Goal: Information Seeking & Learning: Find specific fact

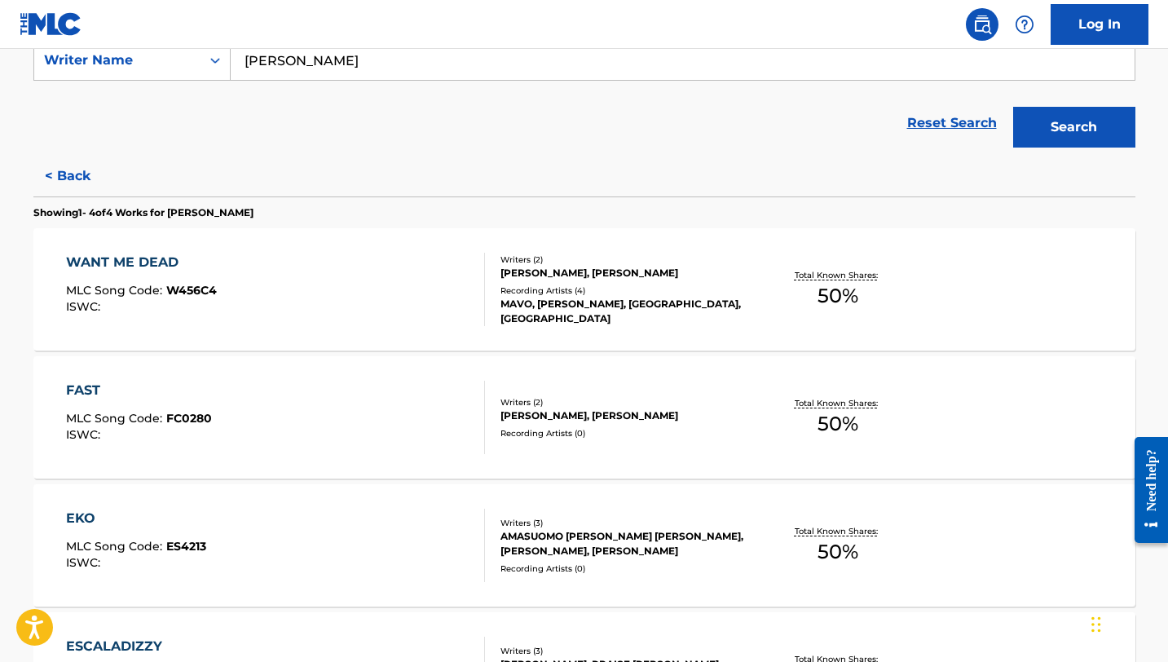
click at [54, 179] on button "< Back" at bounding box center [82, 176] width 98 height 41
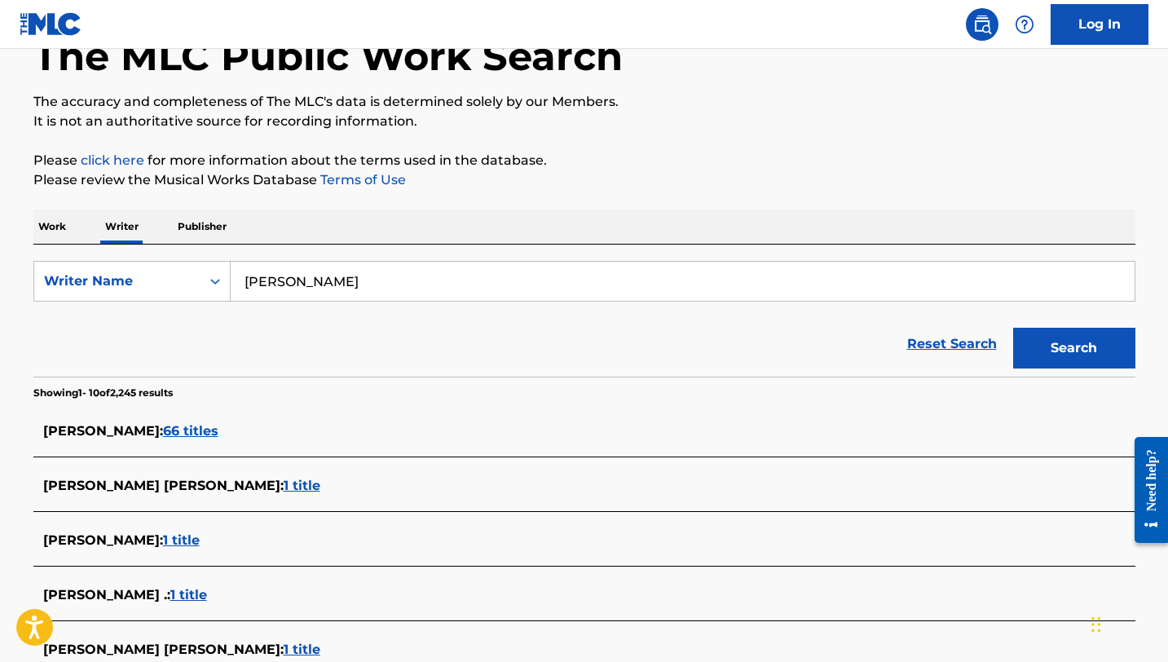
scroll to position [66, 0]
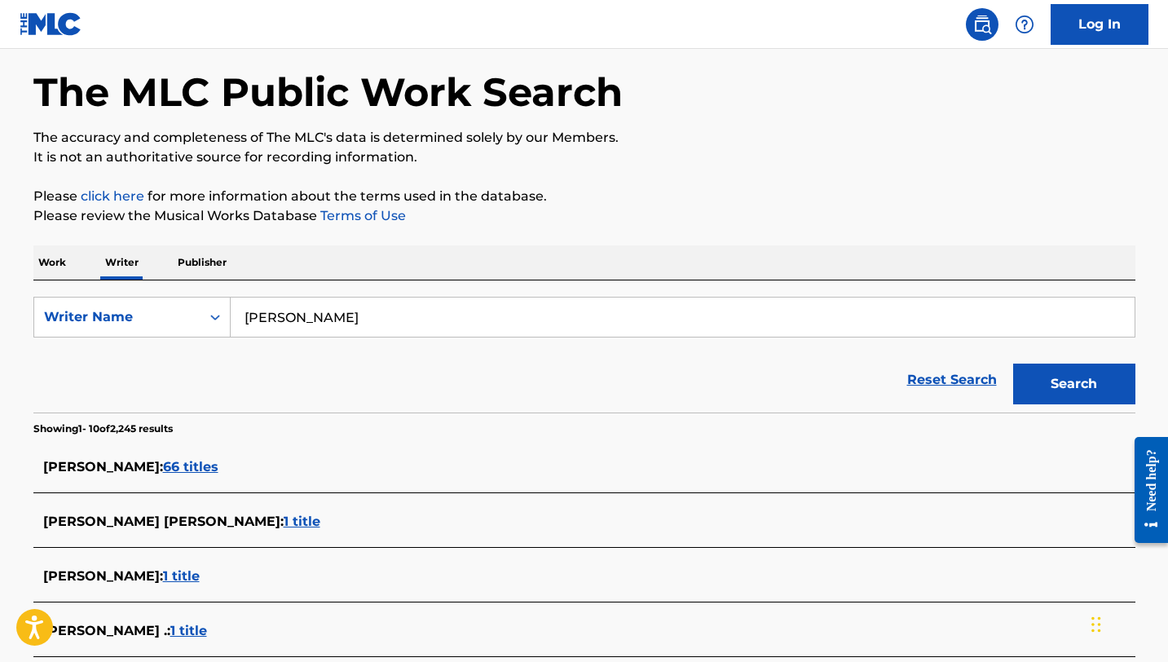
click at [366, 320] on input "[PERSON_NAME]" at bounding box center [683, 316] width 904 height 39
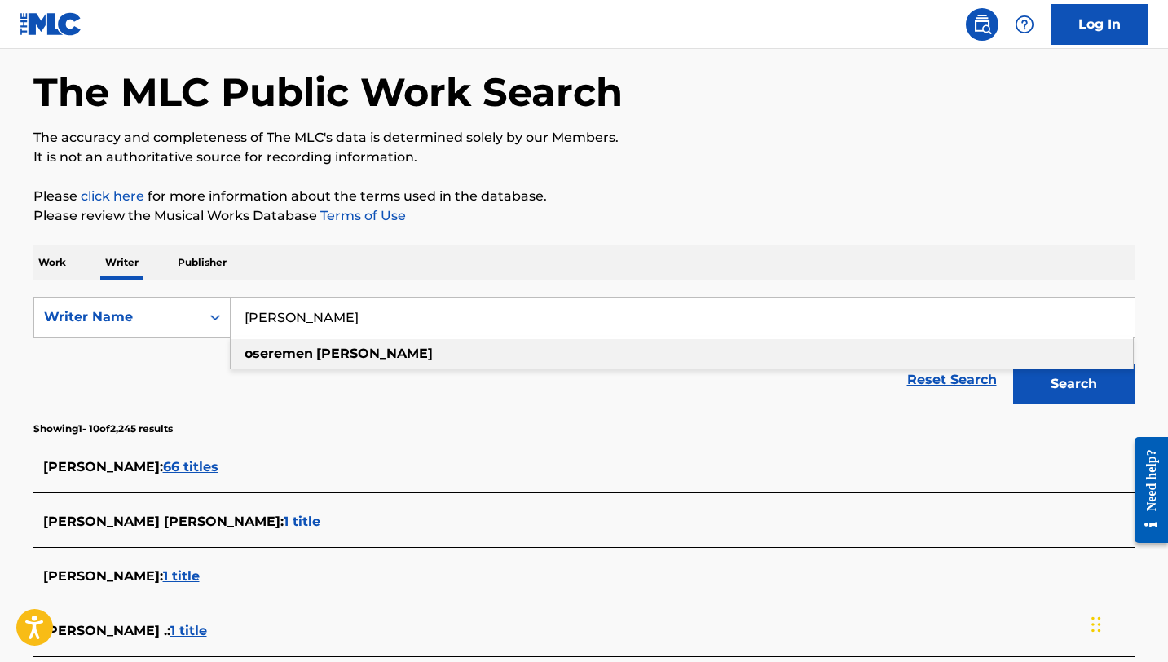
click at [52, 264] on p "Work" at bounding box center [51, 262] width 37 height 34
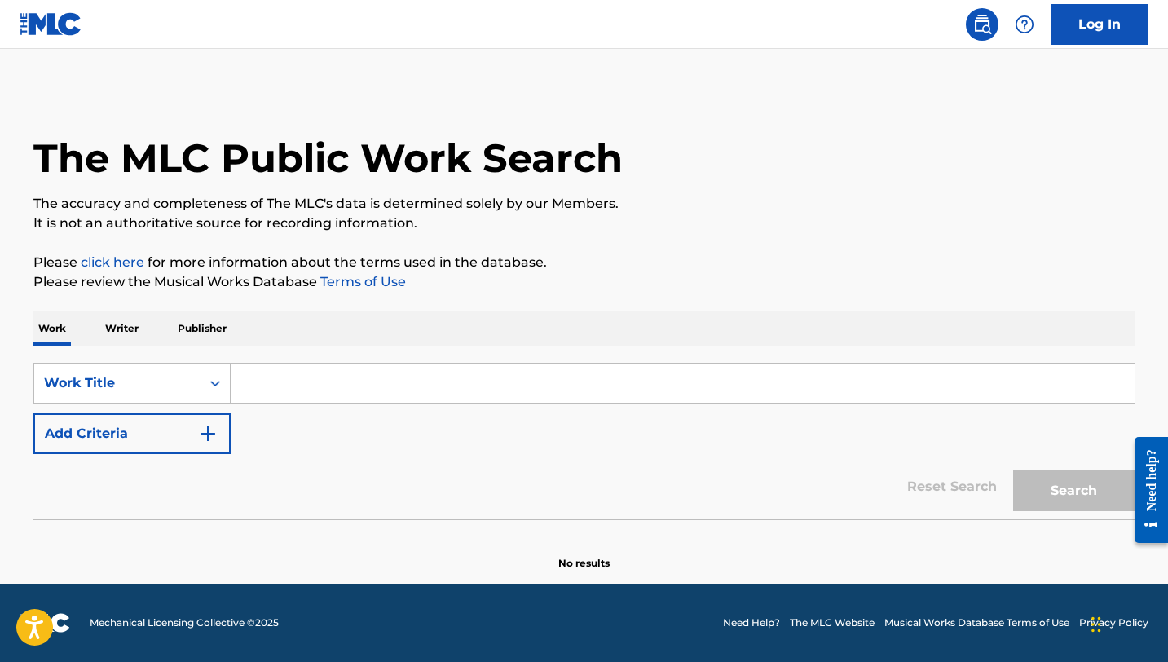
click at [242, 383] on input "Search Form" at bounding box center [683, 382] width 904 height 39
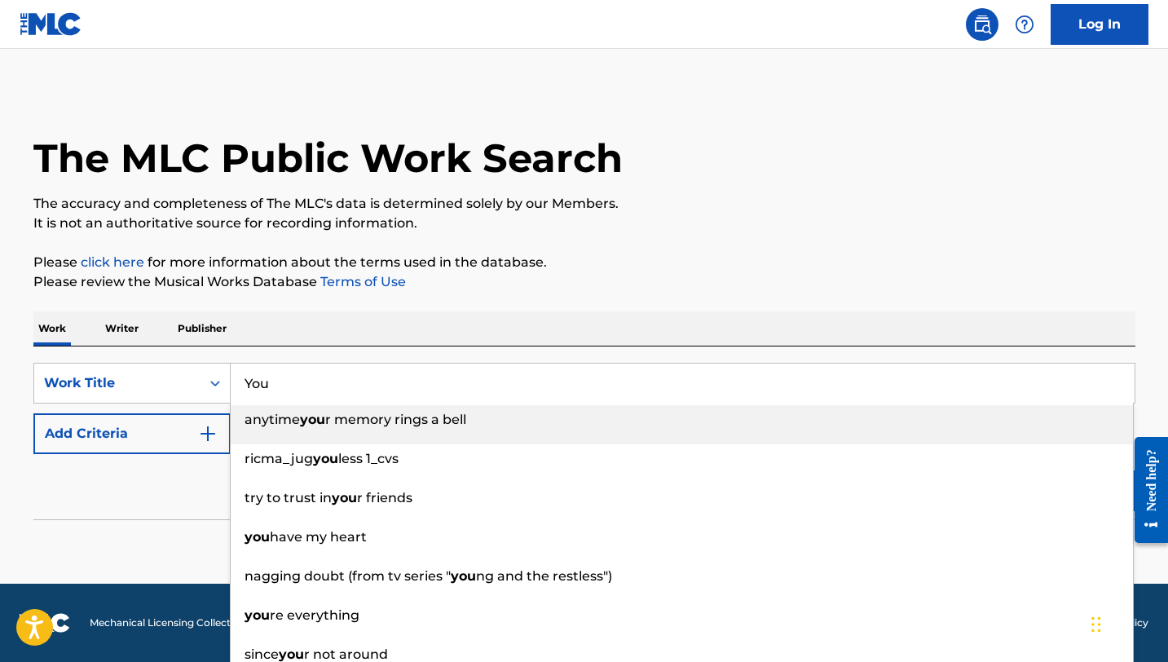
type input "You"
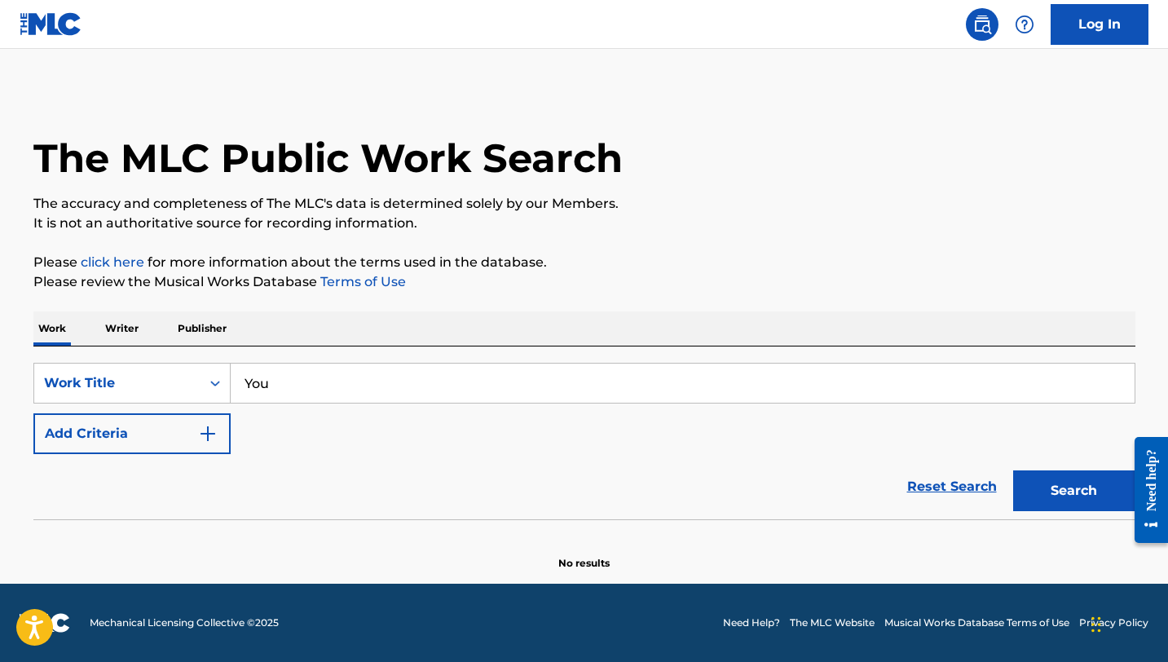
click at [205, 430] on img "Search Form" at bounding box center [208, 434] width 20 height 20
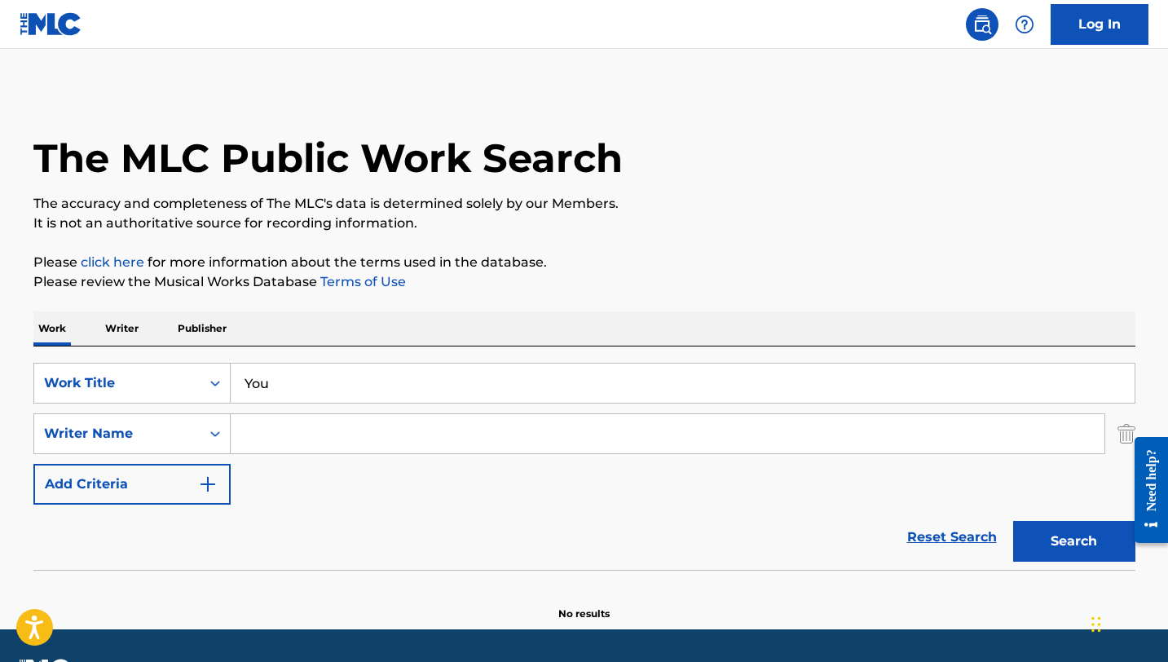
click at [329, 438] on input "Search Form" at bounding box center [668, 433] width 874 height 39
click at [1013, 521] on button "Search" at bounding box center [1074, 541] width 122 height 41
click at [399, 433] on input "Wonderful Kayode" at bounding box center [668, 433] width 874 height 39
click at [1013, 521] on button "Search" at bounding box center [1074, 541] width 122 height 41
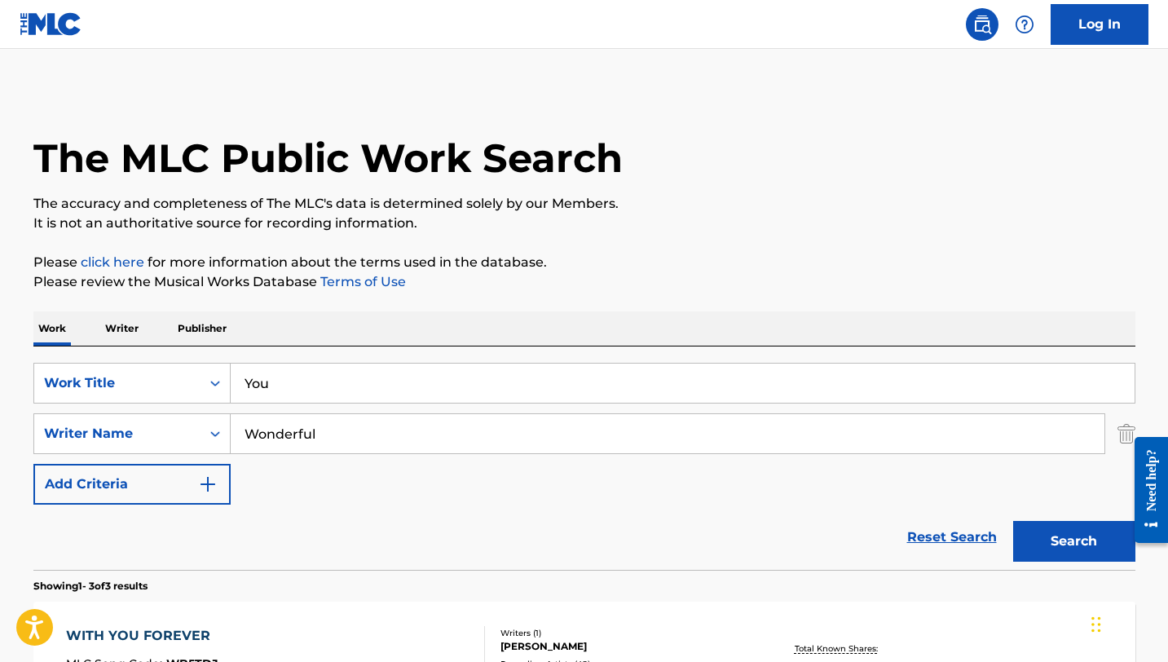
click at [318, 435] on input "Wonderful" at bounding box center [668, 433] width 874 height 39
type input "Wonderful Kayode"
click at [1068, 535] on button "Search" at bounding box center [1074, 541] width 122 height 41
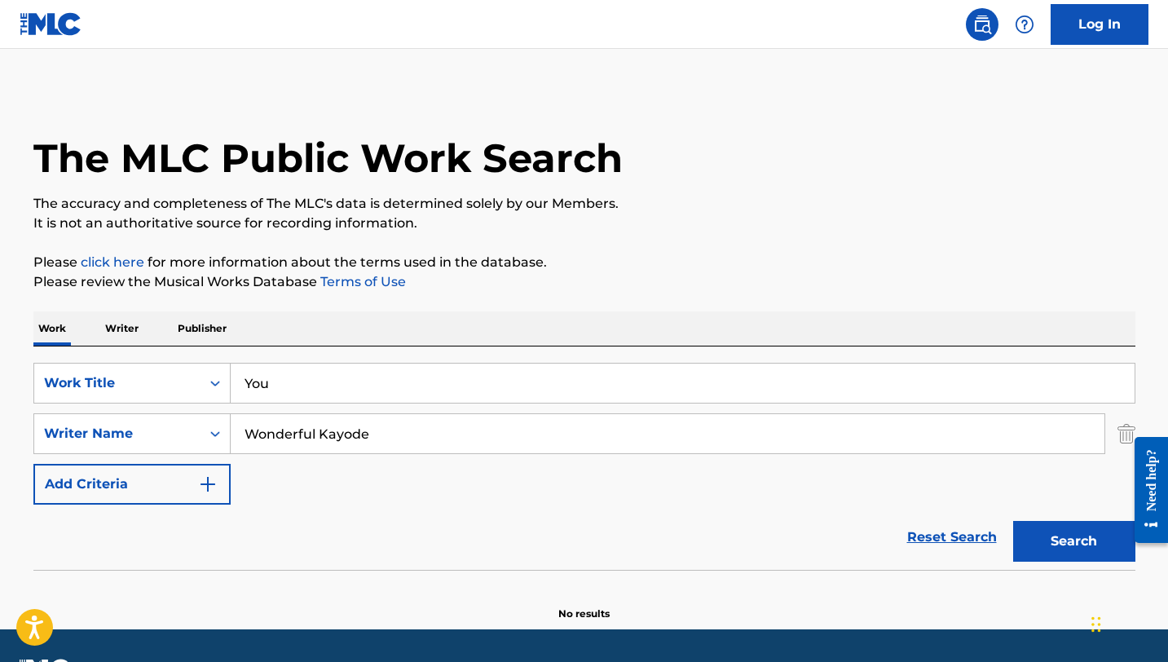
scroll to position [46, 0]
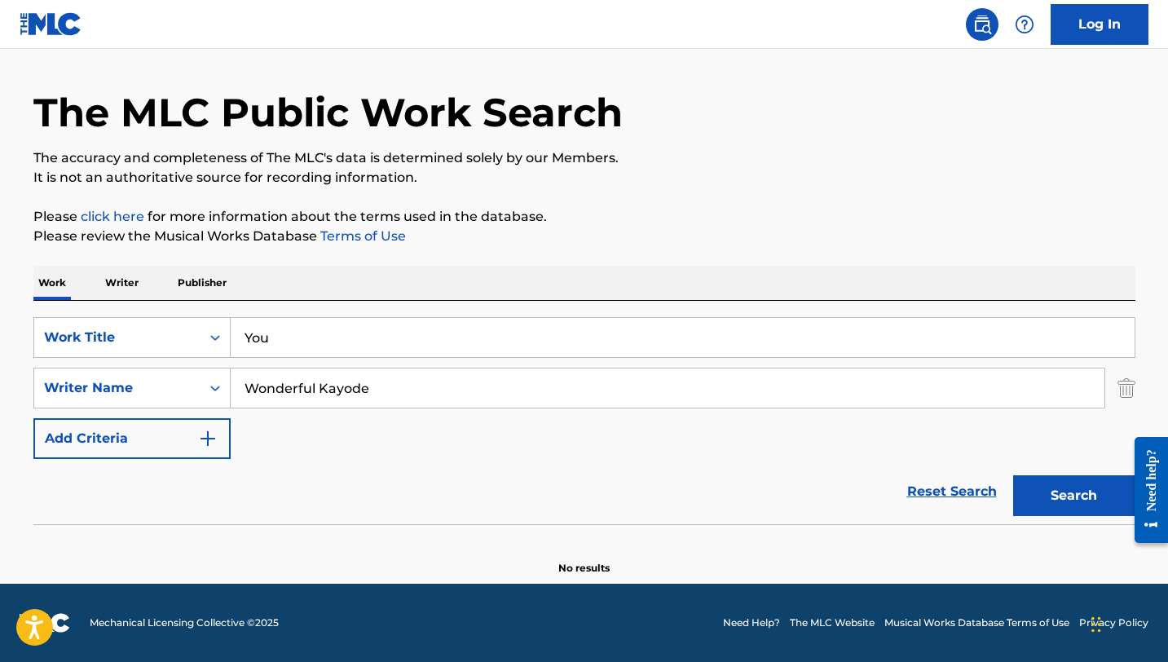
click at [128, 297] on p "Writer" at bounding box center [121, 283] width 43 height 34
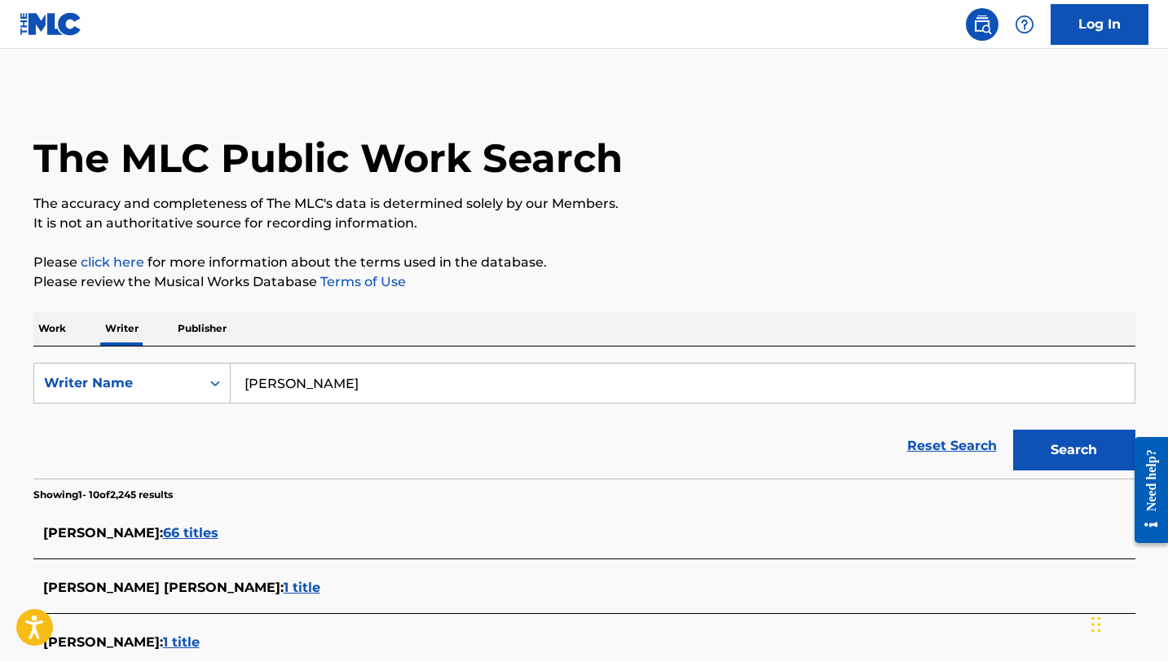
drag, startPoint x: 389, startPoint y: 394, endPoint x: 244, endPoint y: 378, distance: 145.1
click at [244, 378] on input "[PERSON_NAME]" at bounding box center [683, 382] width 904 height 39
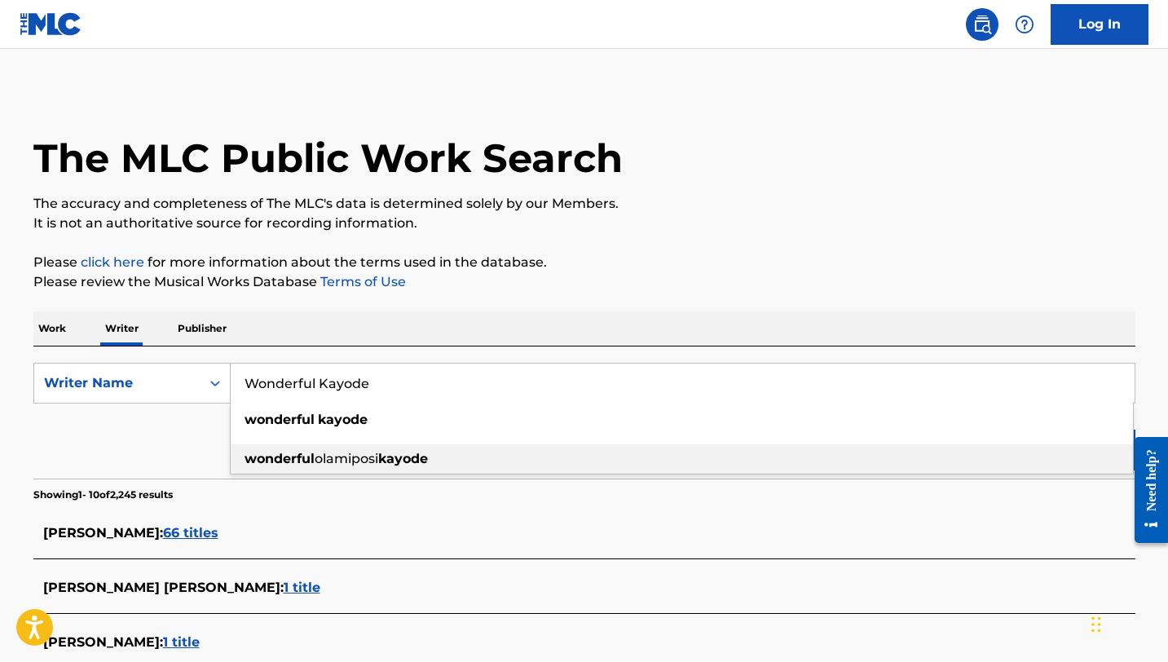
click at [249, 460] on strong "wonderful" at bounding box center [279, 458] width 70 height 15
type input "wonderful olamiposi kayode"
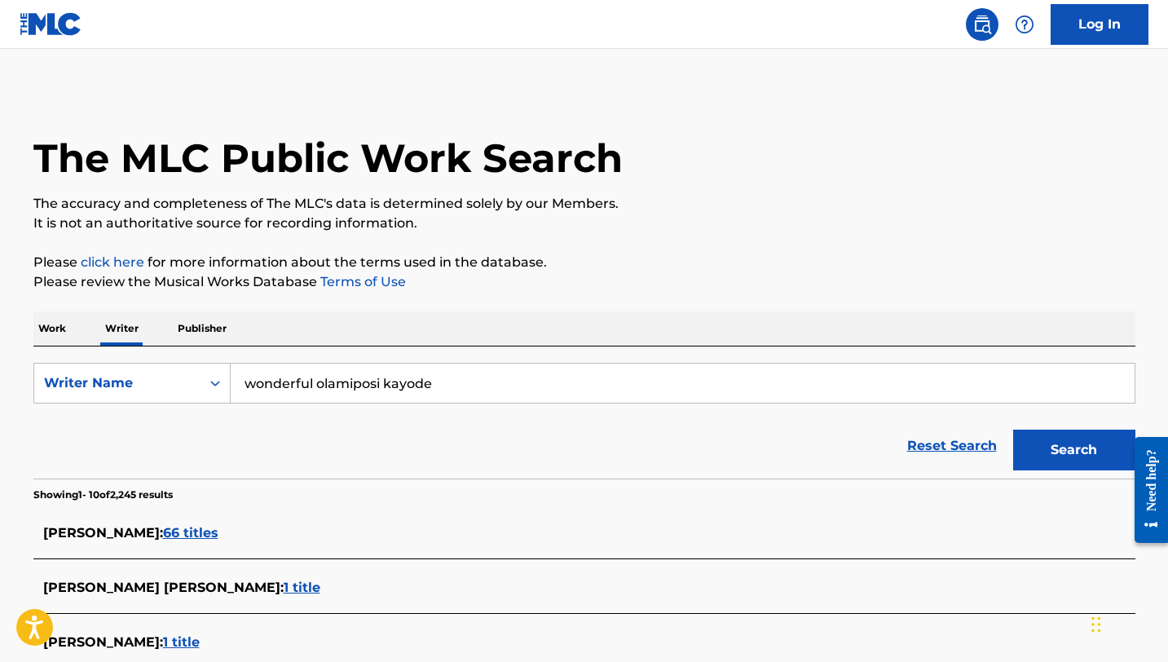
click at [1052, 449] on button "Search" at bounding box center [1074, 449] width 122 height 41
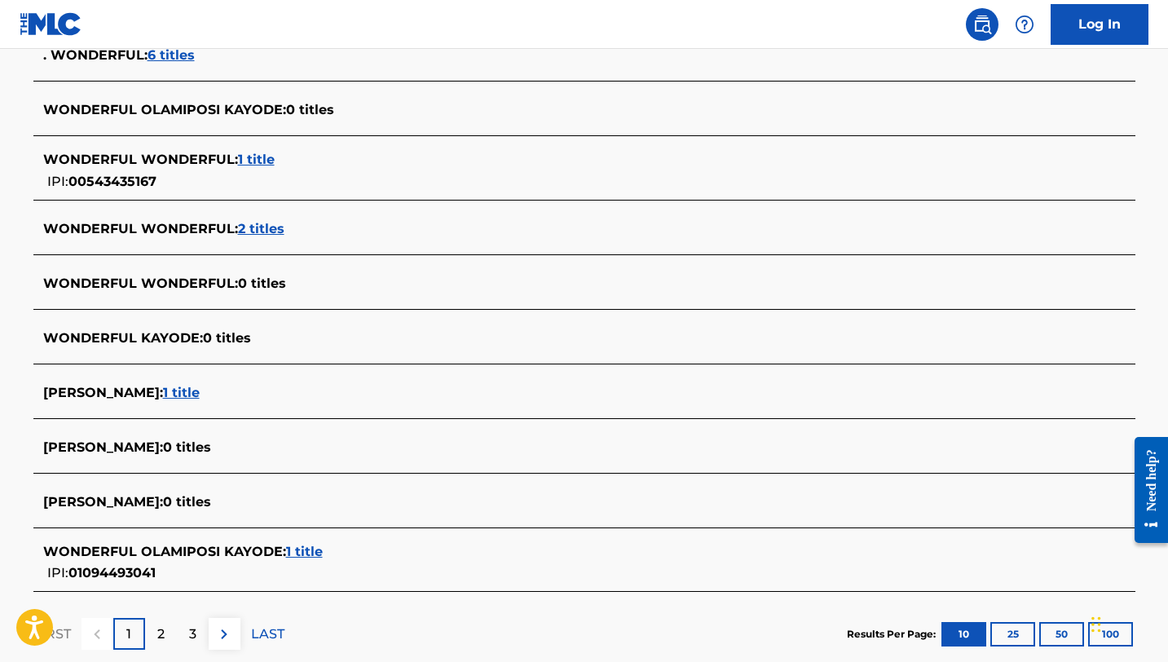
scroll to position [482, 0]
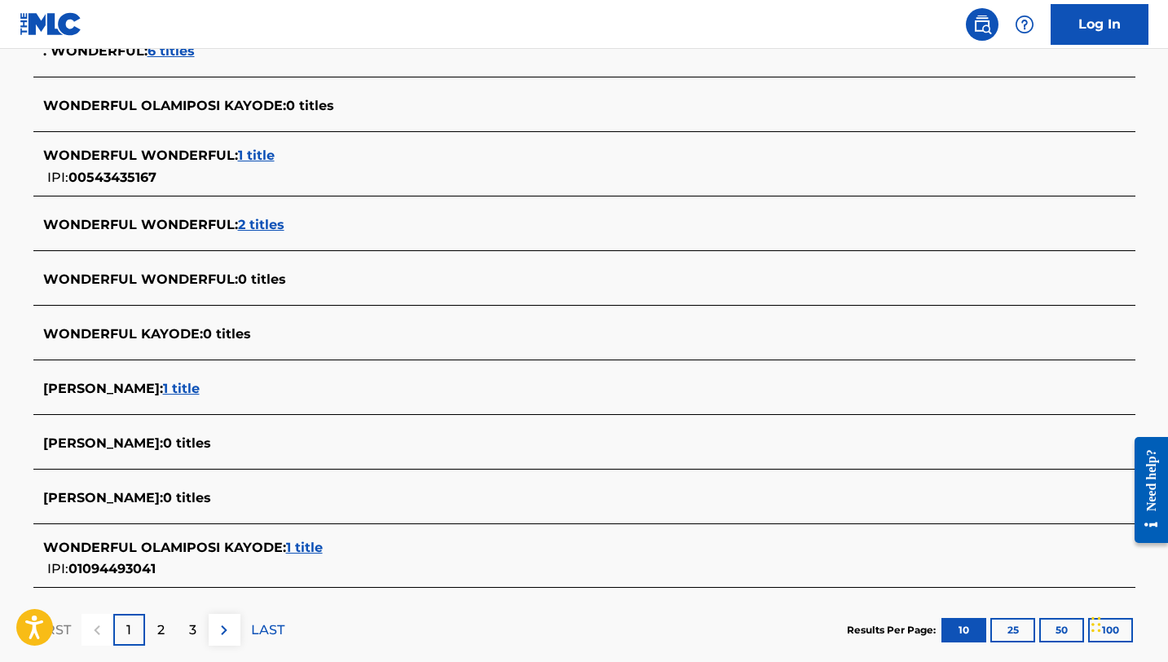
click at [310, 551] on span "1 title" at bounding box center [304, 546] width 37 height 15
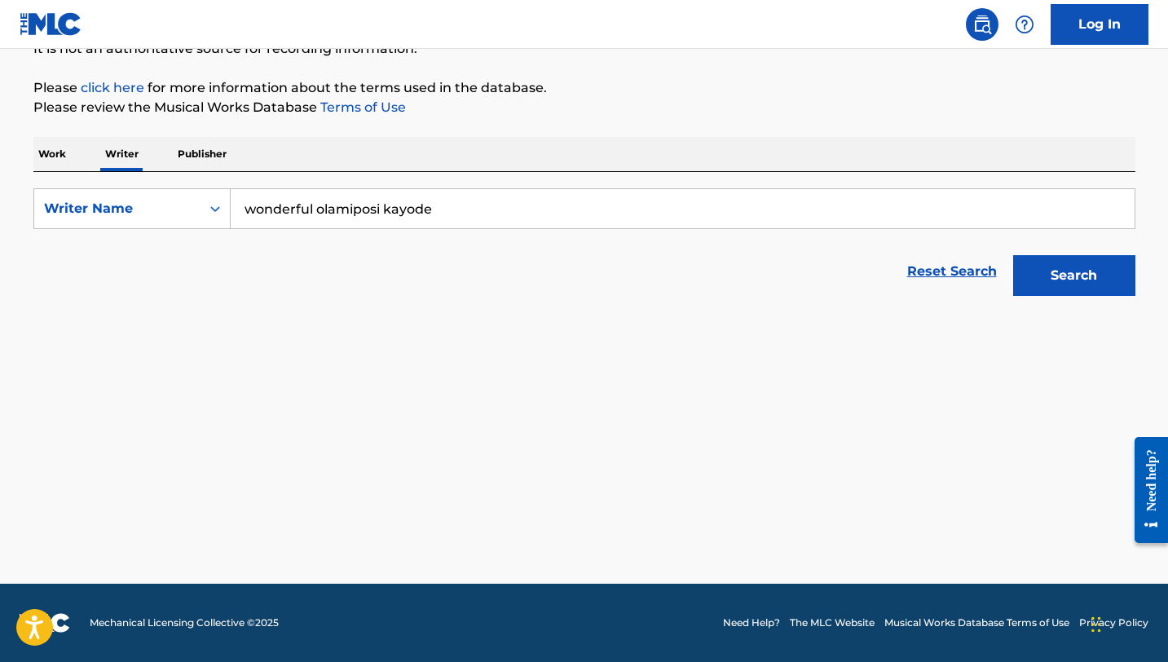
scroll to position [174, 0]
